Goal: Information Seeking & Learning: Learn about a topic

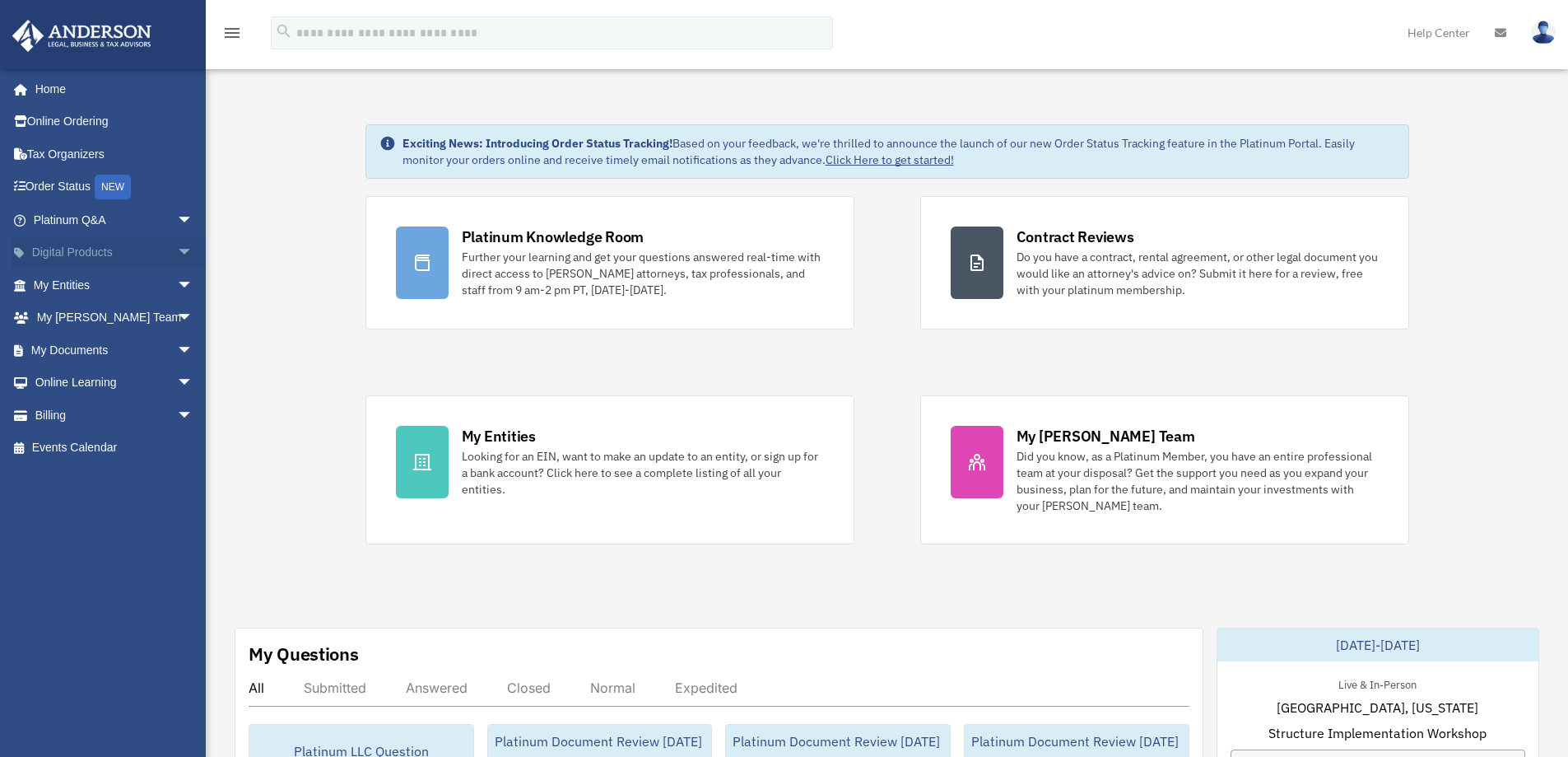
click at [177, 250] on span "arrow_drop_down" at bounding box center [193, 252] width 32 height 33
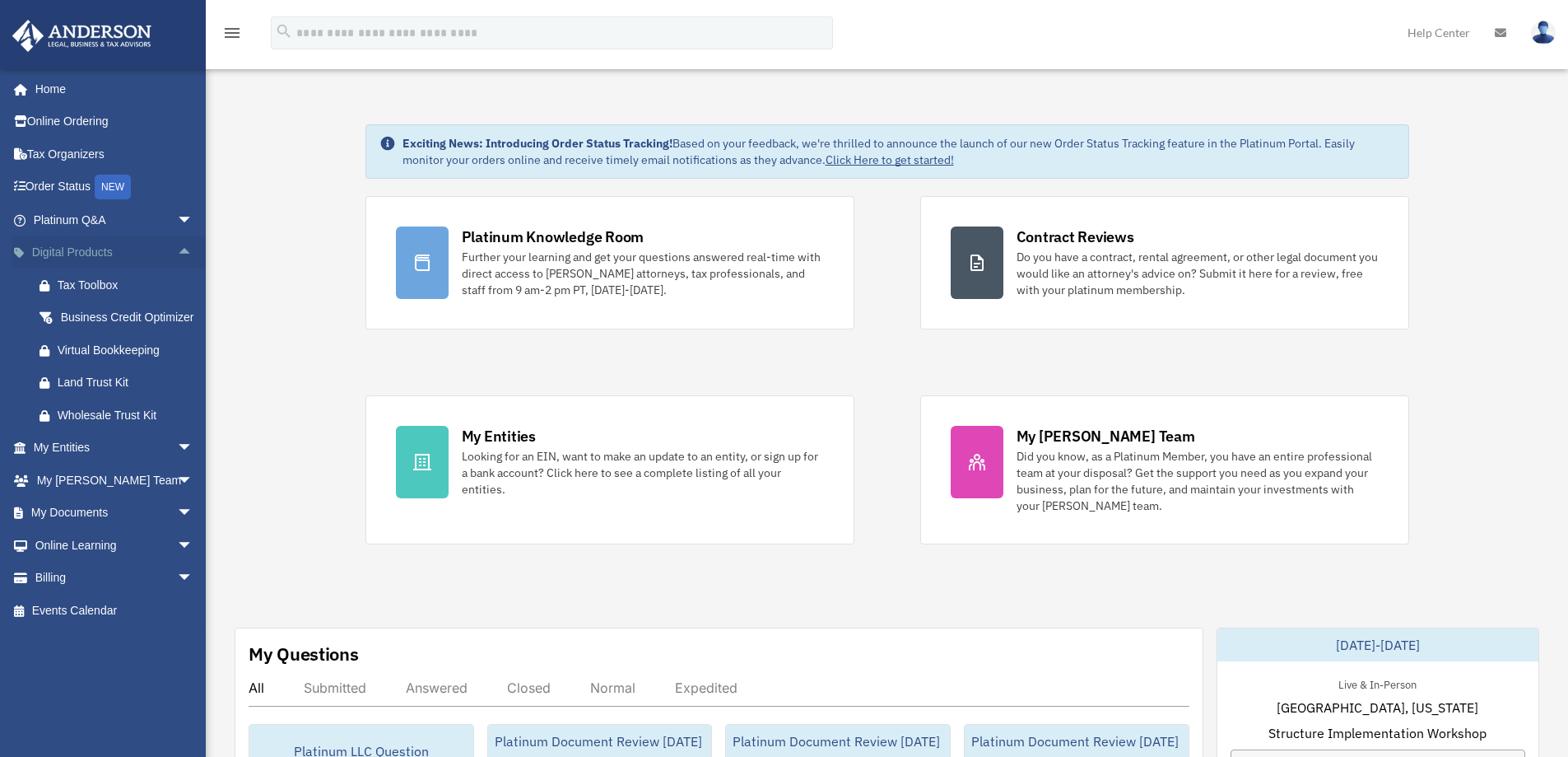
click at [177, 250] on span "arrow_drop_up" at bounding box center [193, 252] width 32 height 33
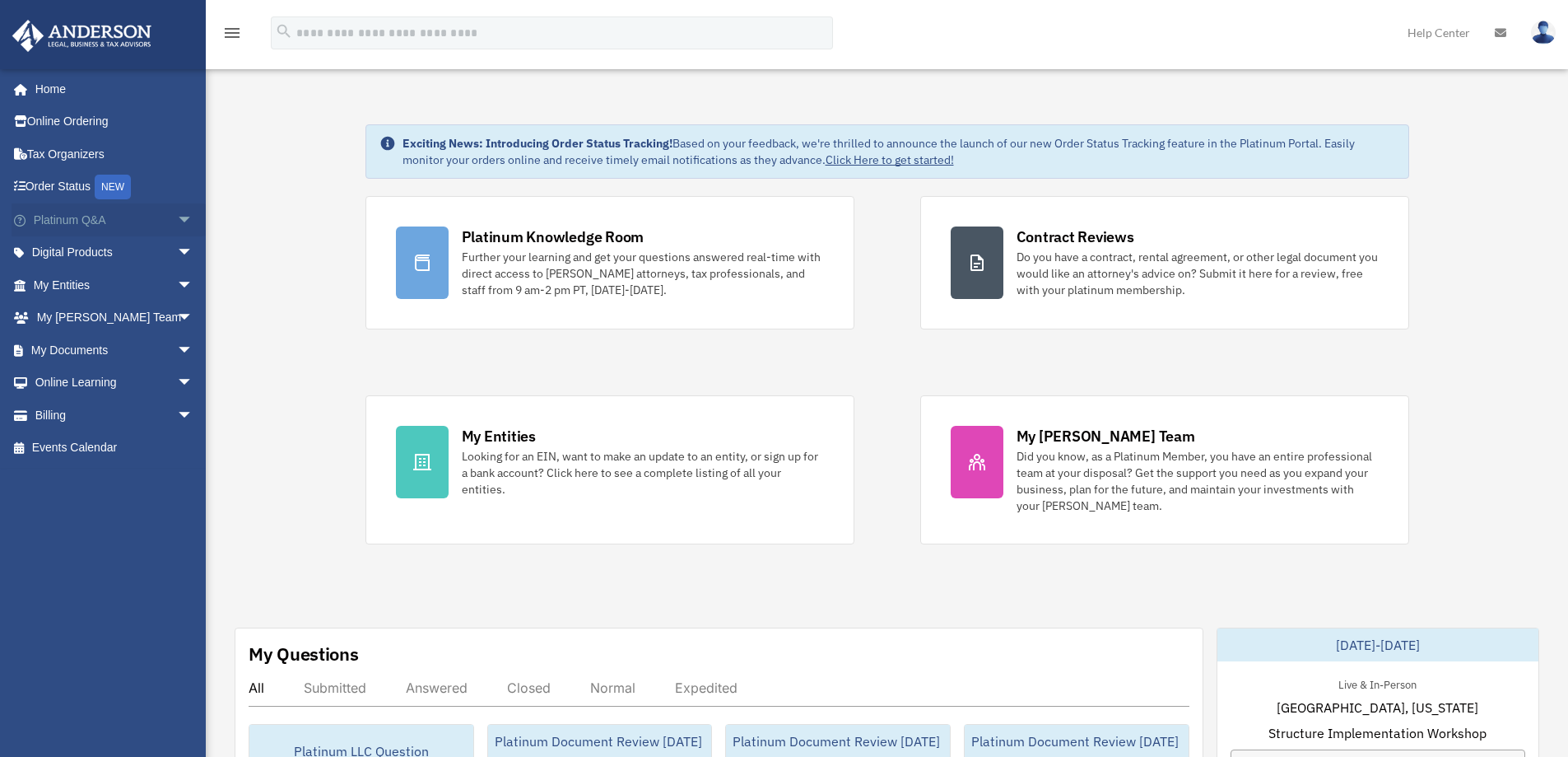
click at [177, 218] on span "arrow_drop_down" at bounding box center [193, 220] width 32 height 33
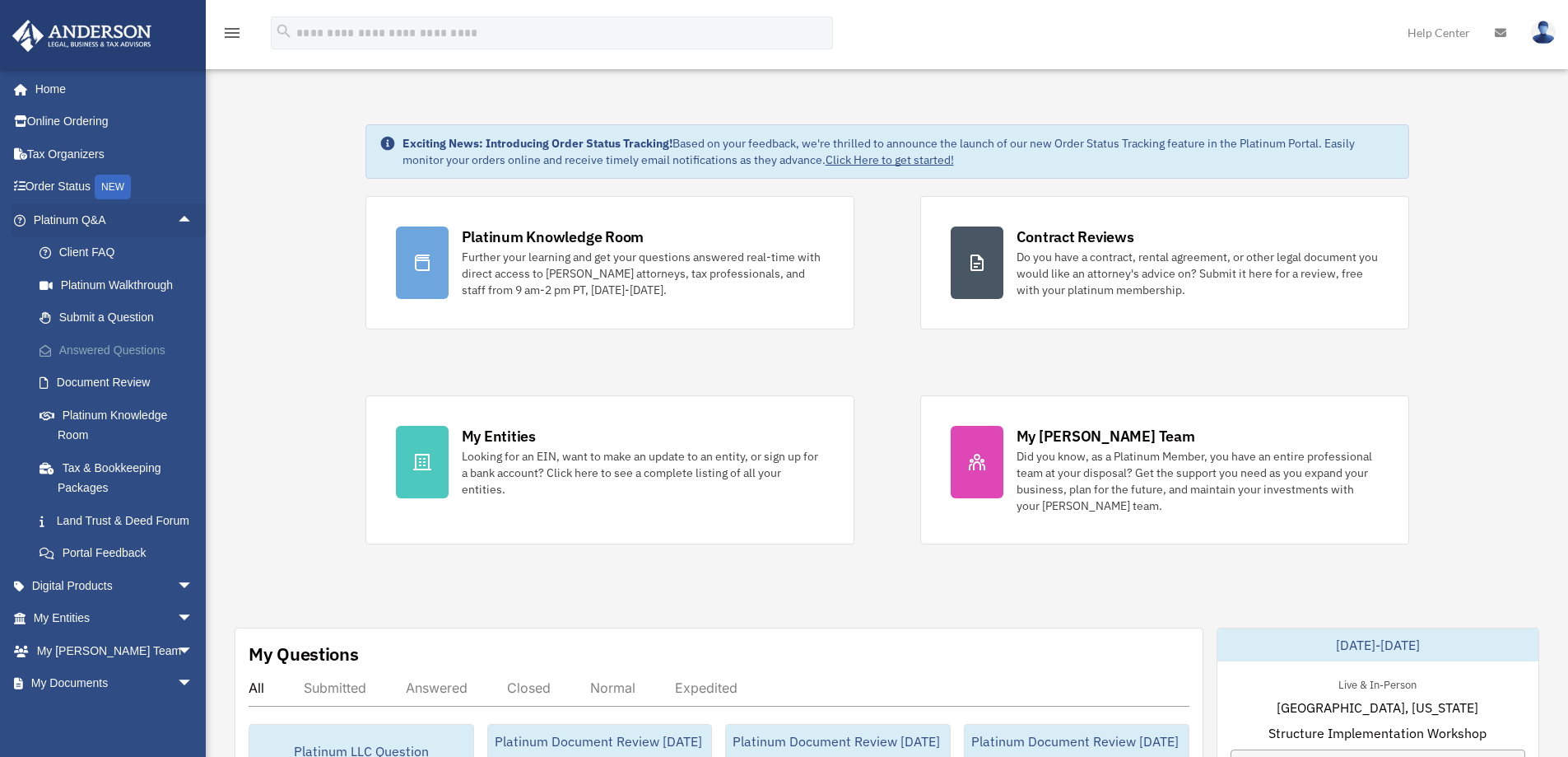
click at [109, 342] on link "Answered Questions" at bounding box center [120, 350] width 195 height 32
